Goal: Task Accomplishment & Management: Manage account settings

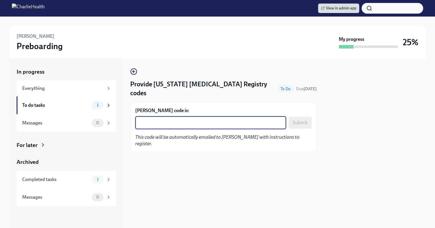
click at [186, 123] on textarea "Pamela Pepper's code is:" at bounding box center [211, 122] width 144 height 7
paste textarea "FO0C9SEL6068"
type textarea "FO0C9SEL6068"
click at [301, 124] on span "Submit" at bounding box center [300, 123] width 15 height 6
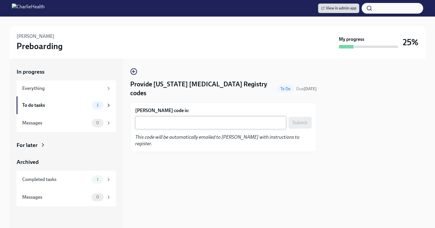
click at [202, 122] on textarea "[PERSON_NAME] code is:" at bounding box center [211, 122] width 144 height 7
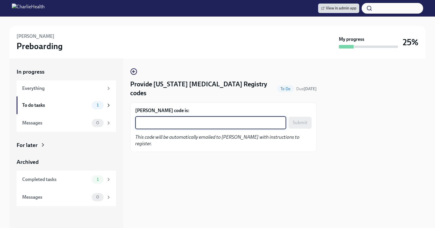
paste textarea "QUW679GGPDMA"
type textarea "QUW679GGPDMA"
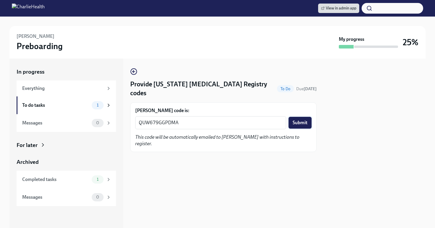
click at [295, 122] on span "Submit" at bounding box center [300, 123] width 15 height 6
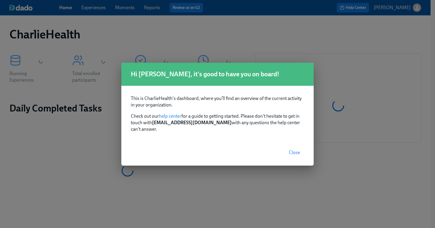
click at [298, 150] on span "Close" at bounding box center [294, 153] width 11 height 6
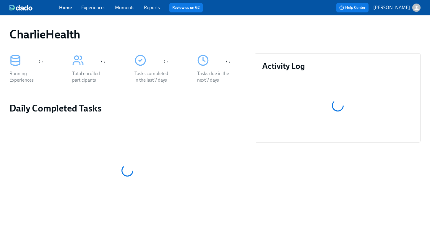
click at [87, 9] on link "Experiences" at bounding box center [93, 8] width 24 height 6
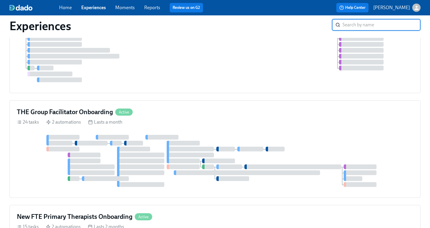
scroll to position [113, 0]
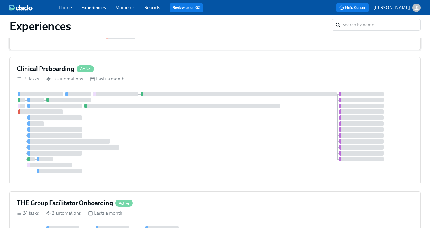
click at [191, 77] on div "19 tasks 12 automations Lasts a month" at bounding box center [215, 79] width 397 height 7
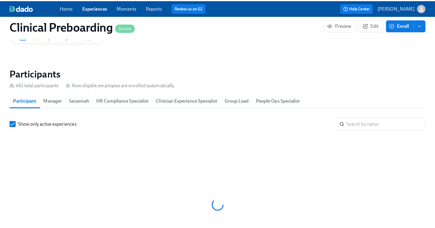
scroll to position [633, 0]
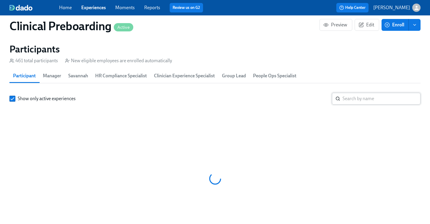
click at [358, 94] on input "search" at bounding box center [382, 99] width 78 height 12
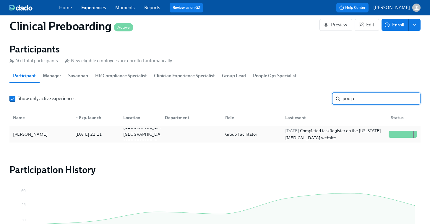
type input "pooja"
click at [32, 132] on div "[PERSON_NAME]" at bounding box center [30, 133] width 39 height 7
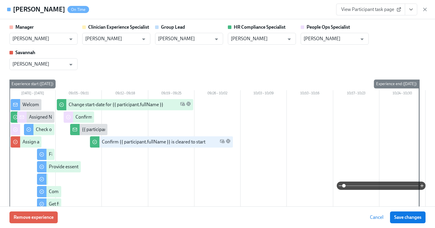
click at [411, 14] on button "View task page" at bounding box center [411, 10] width 12 height 12
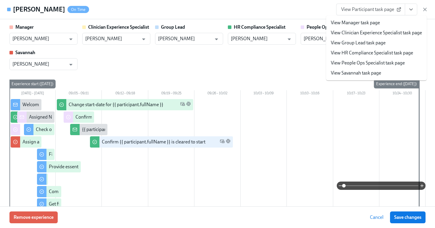
click at [378, 54] on link "View HR Compliance Specialist task page" at bounding box center [372, 53] width 82 height 7
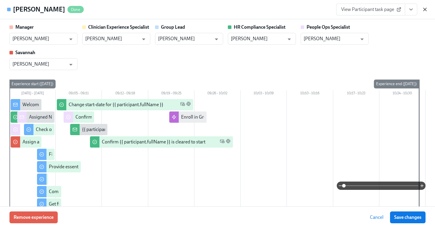
click at [427, 10] on icon "button" at bounding box center [425, 10] width 6 height 6
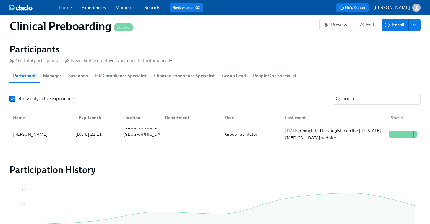
scroll to position [0, 7150]
click at [103, 11] on div "Home Experiences Moments Reports Review us on G2" at bounding box center [149, 7] width 181 height 9
click at [99, 8] on link "Experiences" at bounding box center [93, 8] width 25 height 6
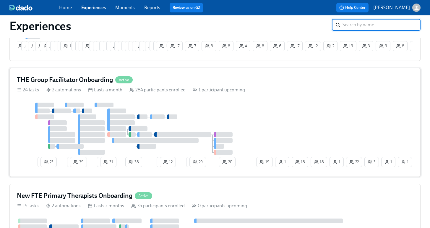
scroll to position [275, 0]
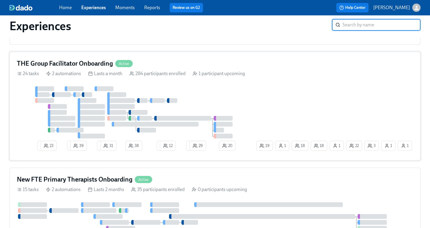
click at [38, 135] on div at bounding box center [136, 112] width 238 height 52
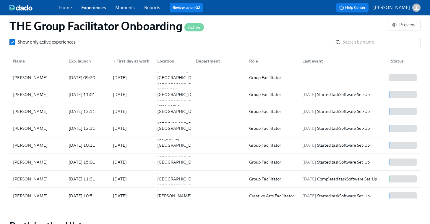
scroll to position [548, 0]
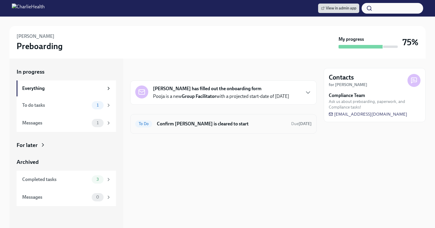
click at [240, 124] on h6 "Confirm Pooja Bhula is cleared to start" at bounding box center [222, 124] width 130 height 7
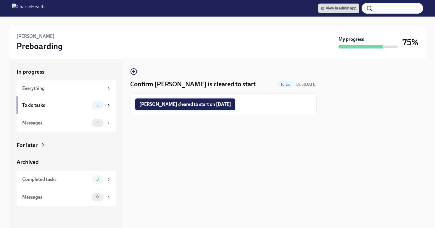
click at [179, 105] on span "Pooja Bhula cleared to start on 09/23/2025" at bounding box center [185, 104] width 92 height 6
